Goal: Check status: Check status

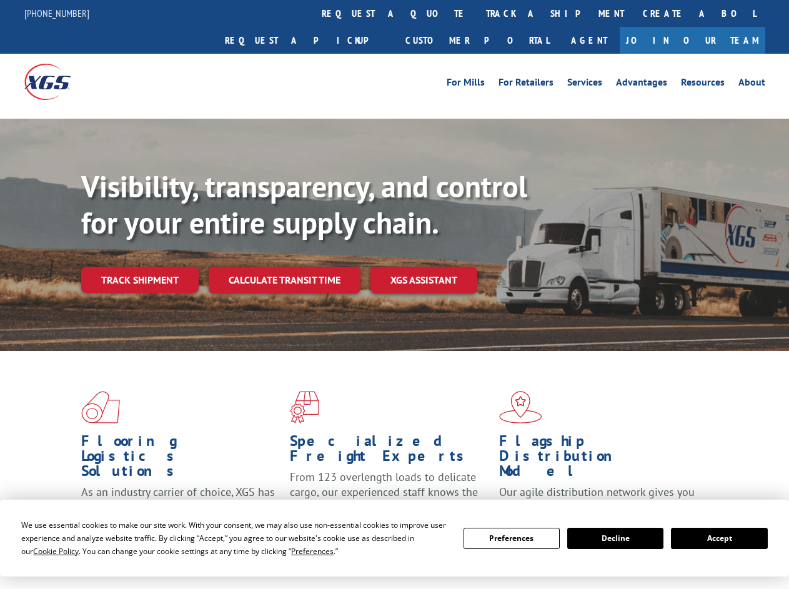
click at [394, 294] on div "Visibility, transparency, and control for your entire supply chain. Track shipm…" at bounding box center [435, 256] width 708 height 174
click at [44, 551] on span "Cookie Policy" at bounding box center [56, 551] width 46 height 11
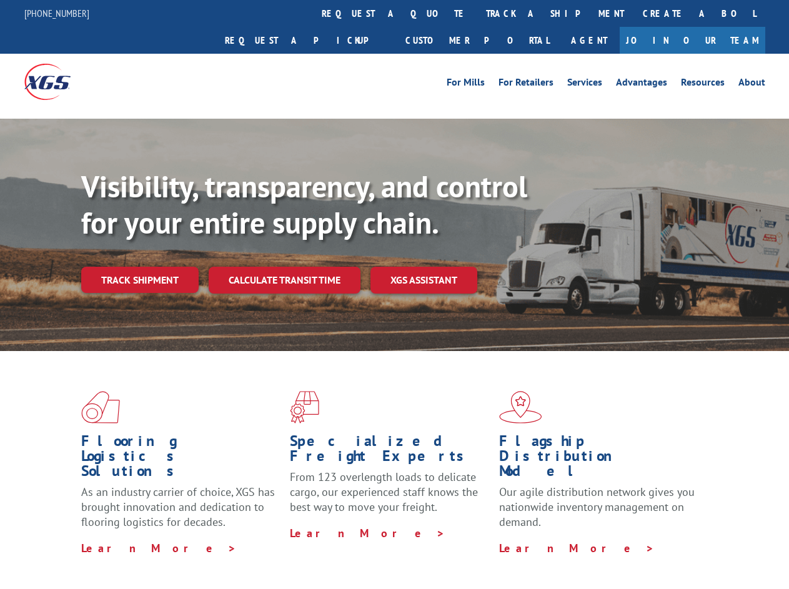
click at [300, 551] on div "Flooring Logistics Solutions As an industry carrier of choice, XGS has brought …" at bounding box center [394, 476] width 789 height 251
click at [511, 538] on div "Flooring Logistics Solutions As an industry carrier of choice, XGS has brought …" at bounding box center [394, 473] width 789 height 244
click at [615, 538] on div "Flooring Logistics Solutions As an industry carrier of choice, XGS has brought …" at bounding box center [394, 473] width 789 height 244
click at [719, 538] on div "Flooring Logistics Solutions As an industry carrier of choice, XGS has brought …" at bounding box center [394, 473] width 789 height 244
click at [394, 294] on div "Visibility, transparency, and control for your entire supply chain. Track shipm…" at bounding box center [435, 256] width 708 height 174
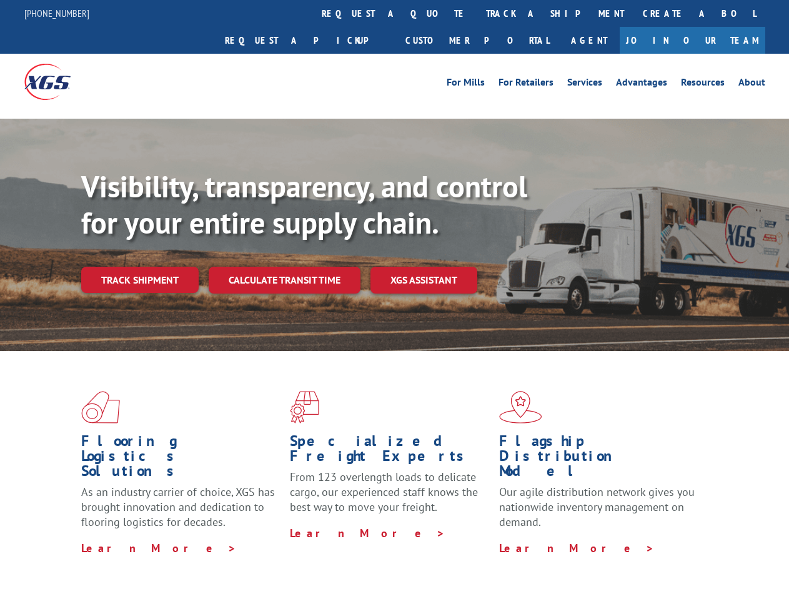
click at [476, 13] on link "track a shipment" at bounding box center [554, 13] width 157 height 27
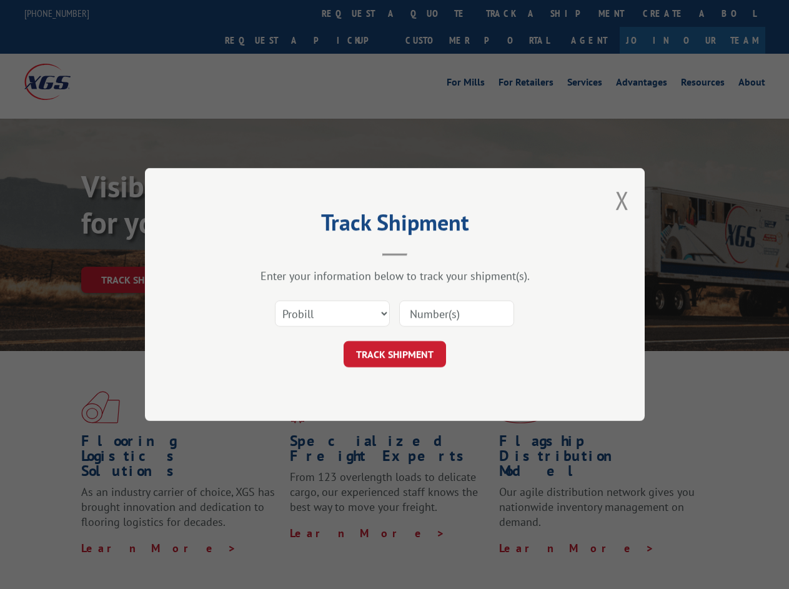
click at [436, 13] on div "Track Shipment Enter your information below to track your shipment(s). Select c…" at bounding box center [394, 294] width 789 height 589
click at [514, 13] on div "Track Shipment Enter your information below to track your shipment(s). Select c…" at bounding box center [394, 294] width 789 height 589
